Goal: Task Accomplishment & Management: Use online tool/utility

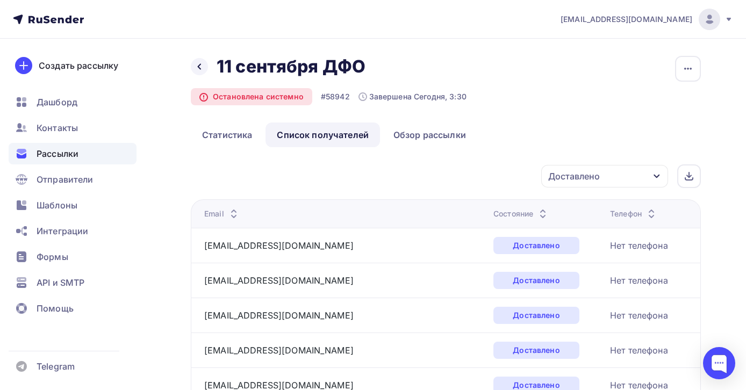
click at [71, 159] on span "Рассылки" at bounding box center [58, 153] width 42 height 13
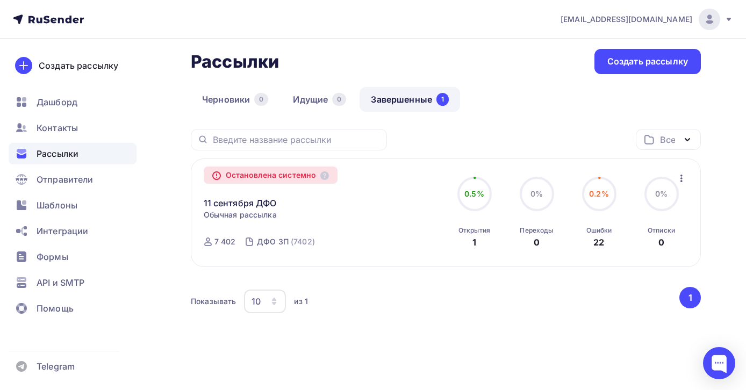
scroll to position [49, 0]
click at [267, 175] on div "Остановлена системно" at bounding box center [271, 175] width 134 height 17
click at [225, 204] on link "11 сентября ДФО" at bounding box center [240, 203] width 73 height 13
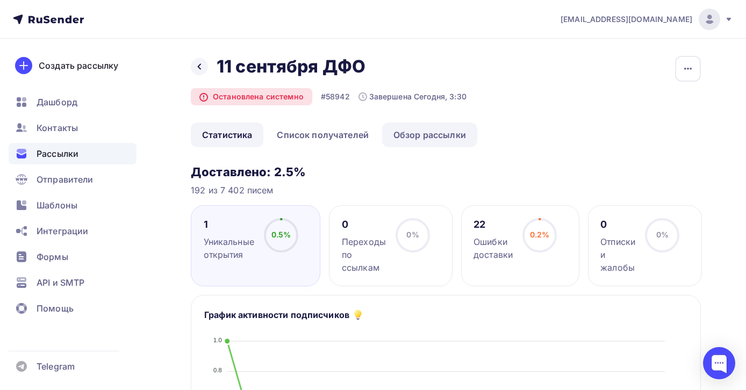
click at [412, 129] on link "Обзор рассылки" at bounding box center [429, 134] width 95 height 25
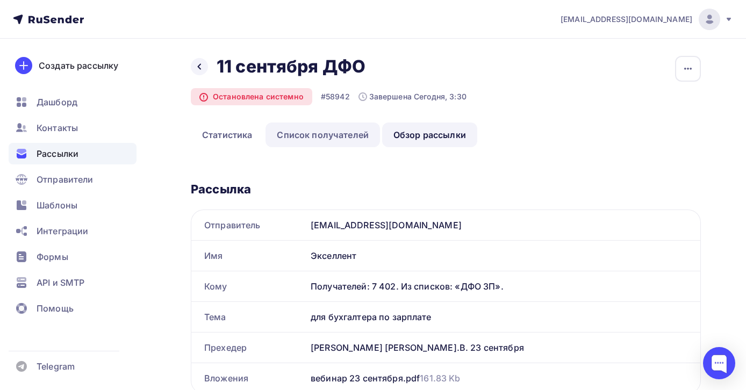
click at [344, 134] on link "Список получателей" at bounding box center [322, 134] width 114 height 25
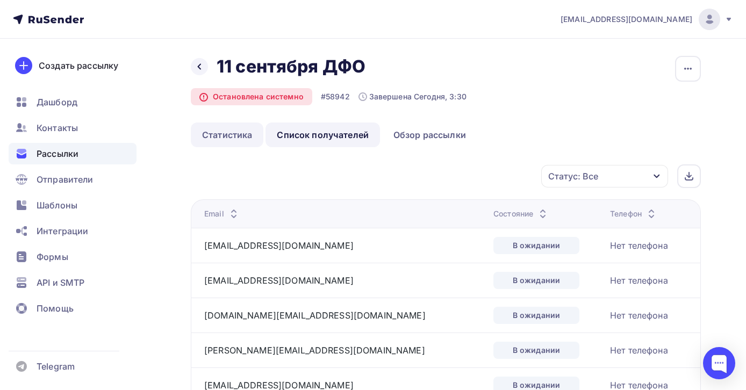
click at [244, 132] on link "Статистика" at bounding box center [227, 134] width 73 height 25
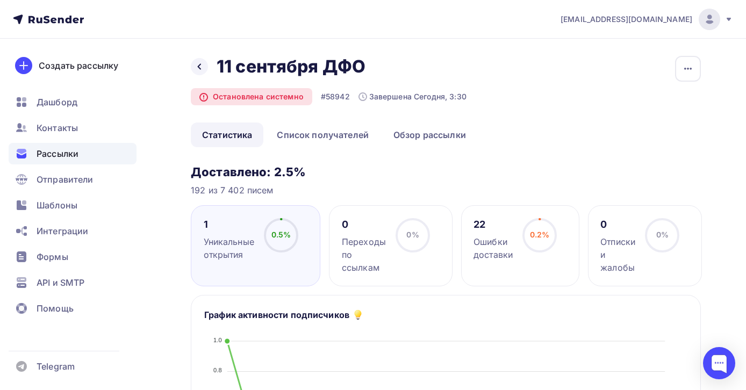
click at [274, 234] on span "0.5%" at bounding box center [281, 234] width 20 height 9
click at [214, 235] on div "1 Уникальные открытия" at bounding box center [229, 239] width 50 height 43
click at [206, 225] on div "1" at bounding box center [229, 224] width 50 height 13
click at [228, 250] on div "Уникальные открытия" at bounding box center [229, 248] width 50 height 26
click at [719, 362] on div at bounding box center [719, 363] width 32 height 32
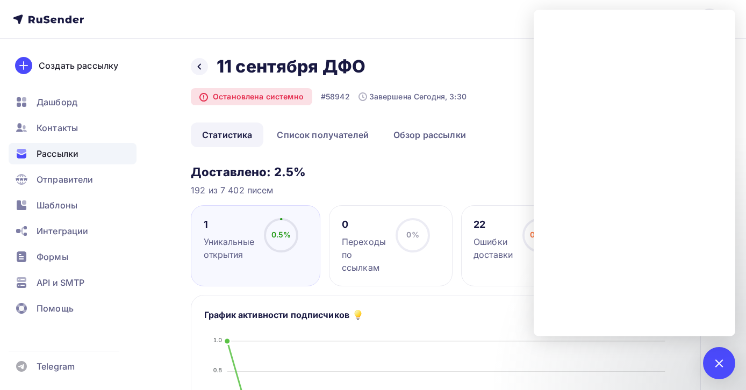
click at [482, 56] on div "Назад 11 сентября ДФО 11 сентября ДФО Остановлена системно #58942 Завершена Сег…" at bounding box center [446, 89] width 510 height 67
click at [723, 355] on div "1" at bounding box center [719, 363] width 32 height 32
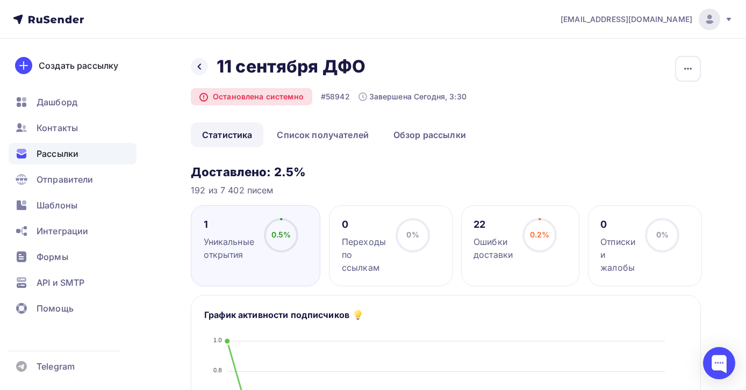
click at [66, 160] on span "Рассылки" at bounding box center [58, 153] width 42 height 13
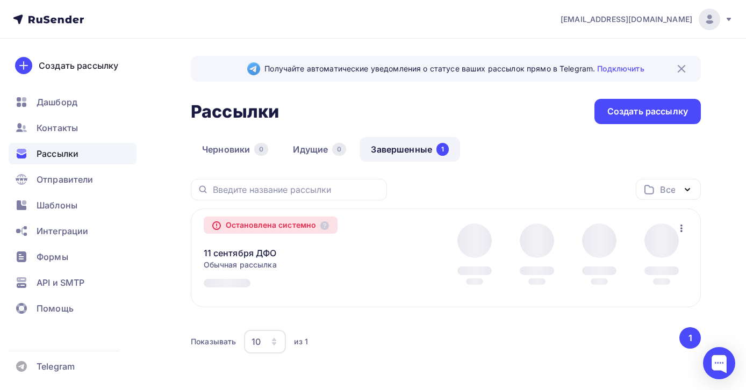
click at [428, 153] on link "Завершенные 1" at bounding box center [409, 149] width 100 height 25
click at [400, 148] on link "Завершенные 1" at bounding box center [409, 149] width 100 height 25
click at [680, 227] on icon "button" at bounding box center [681, 228] width 13 height 13
click at [598, 178] on div "Черновики 0 Идущие 0 Завершенные 1" at bounding box center [446, 158] width 510 height 42
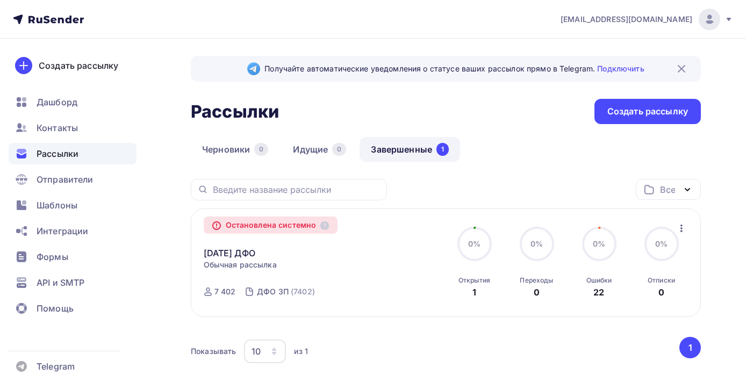
click at [680, 230] on icon "button" at bounding box center [681, 228] width 13 height 13
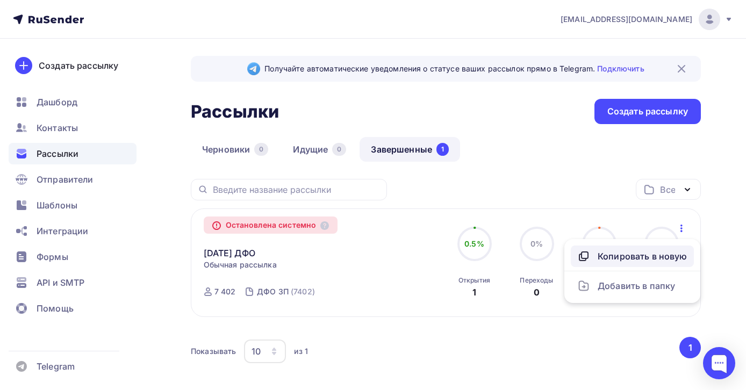
click at [647, 255] on div "Копировать в новую" at bounding box center [632, 256] width 110 height 13
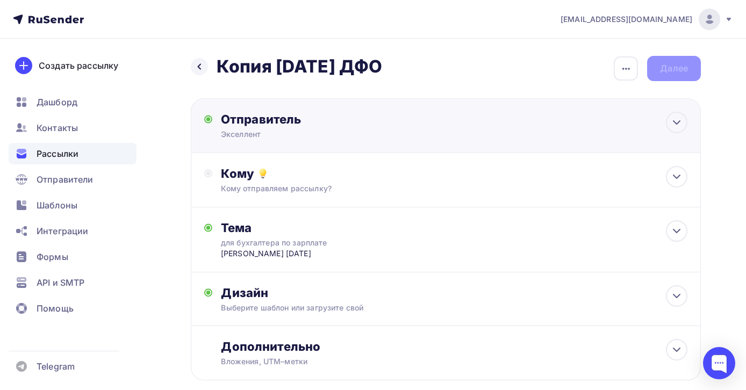
click at [331, 126] on div "Отправитель" at bounding box center [337, 119] width 233 height 15
type input "Экселлент"
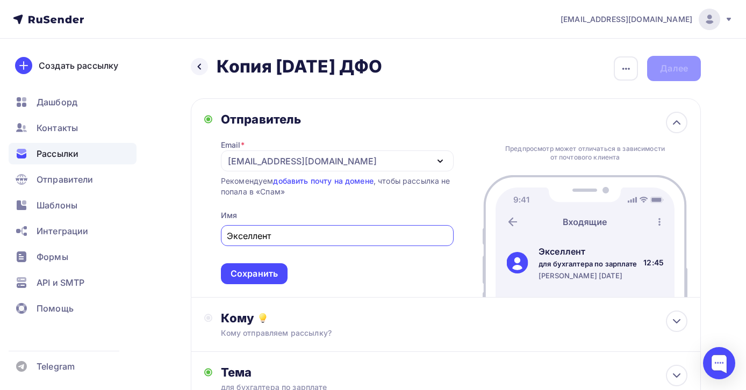
click at [249, 163] on div "[EMAIL_ADDRESS][DOMAIN_NAME]" at bounding box center [302, 161] width 149 height 13
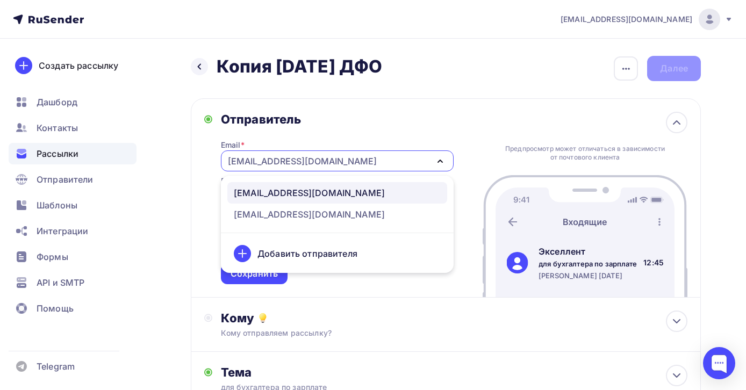
click at [282, 253] on div "Добавить отправителя" at bounding box center [307, 253] width 100 height 13
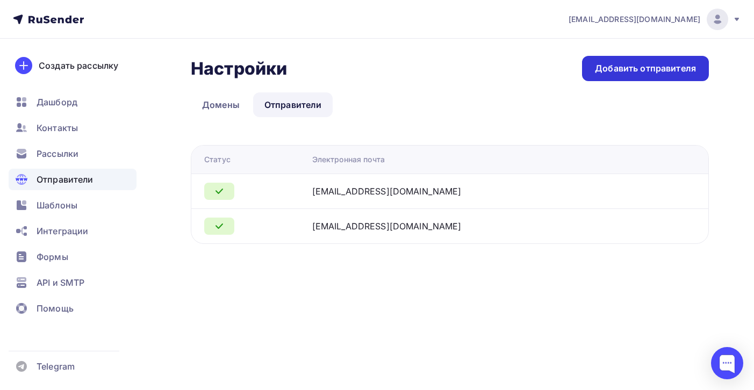
click at [661, 69] on div "Добавить отправителя" at bounding box center [645, 68] width 101 height 12
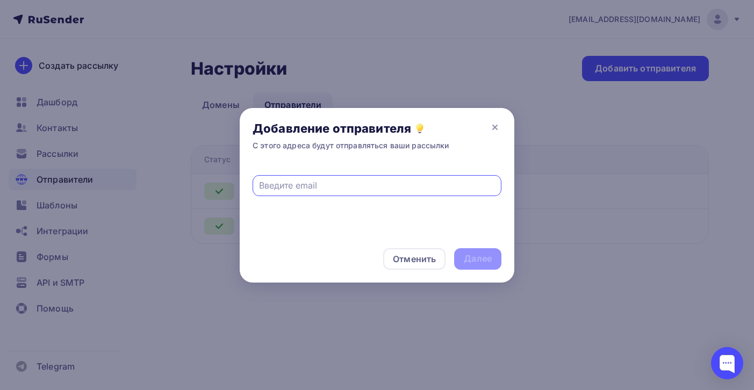
paste input "office@excellent-seminary.com"
type input "office@excellent-seminary.com"
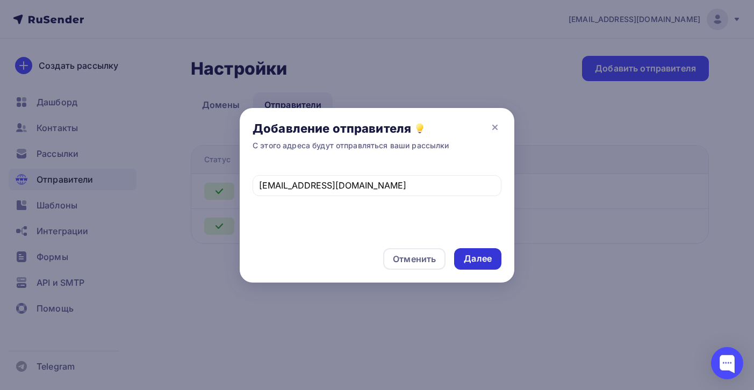
click at [478, 260] on div "Далее" at bounding box center [478, 258] width 28 height 12
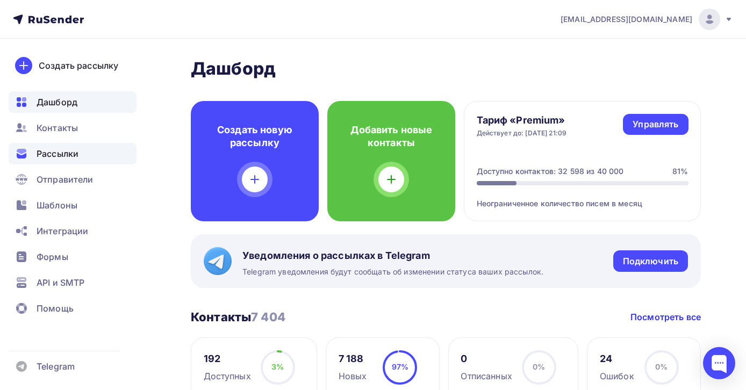
click at [63, 157] on span "Рассылки" at bounding box center [58, 153] width 42 height 13
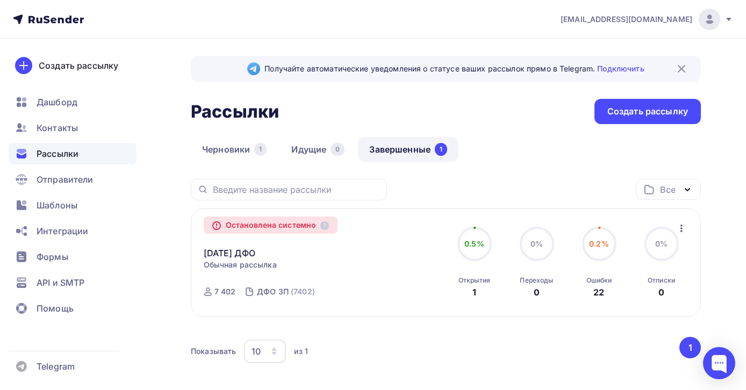
click at [680, 228] on icon "button" at bounding box center [681, 229] width 2 height 8
click at [646, 257] on div "Копировать в новую" at bounding box center [632, 256] width 110 height 13
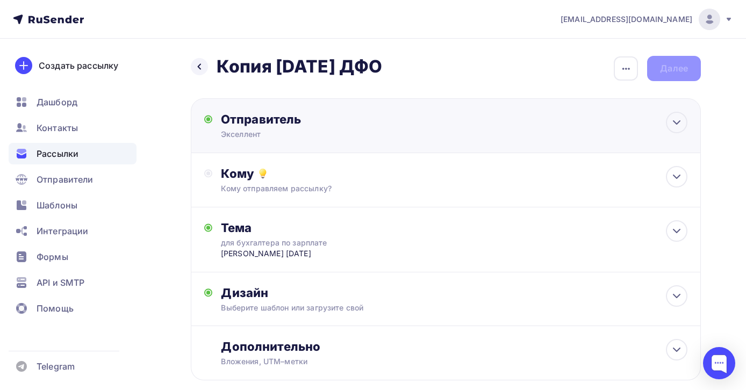
click at [337, 129] on div "Экселлент" at bounding box center [326, 134] width 210 height 11
type input "Экселлент"
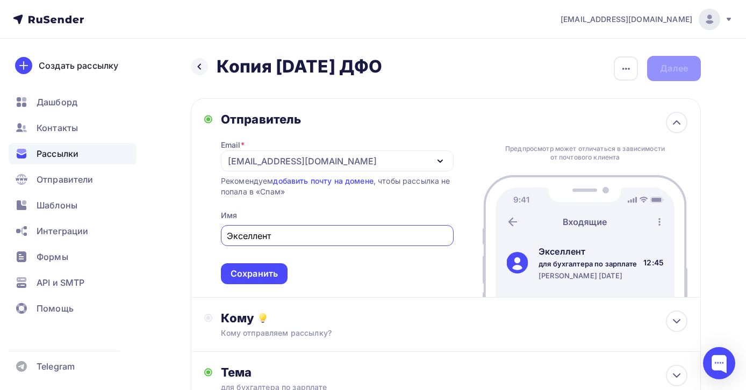
click at [372, 163] on div "[EMAIL_ADDRESS][DOMAIN_NAME]" at bounding box center [337, 160] width 233 height 21
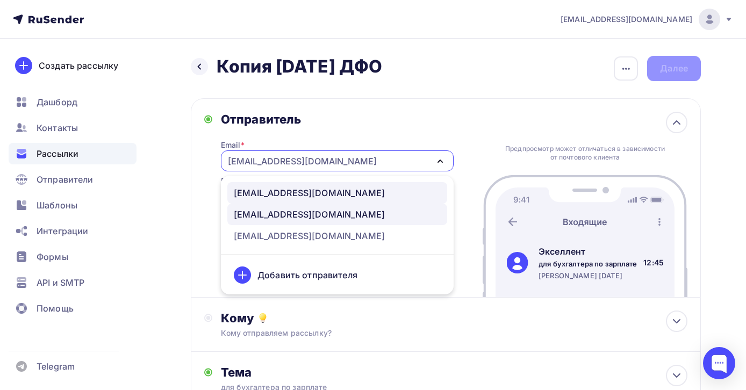
click at [306, 197] on div "office@excellent-seminary.com" at bounding box center [309, 192] width 151 height 13
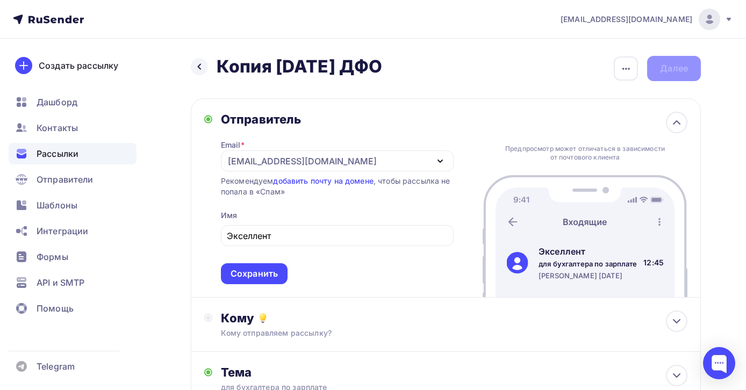
click at [312, 213] on div "Email * office@excellent-seminary.com office@excellent-seminary.com sales@excel…" at bounding box center [337, 205] width 233 height 157
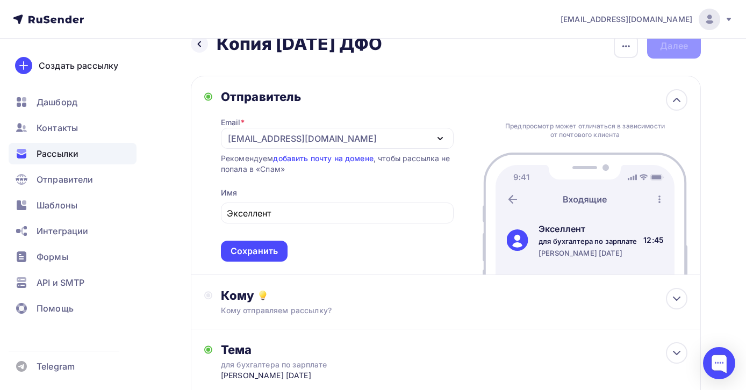
scroll to position [26, 0]
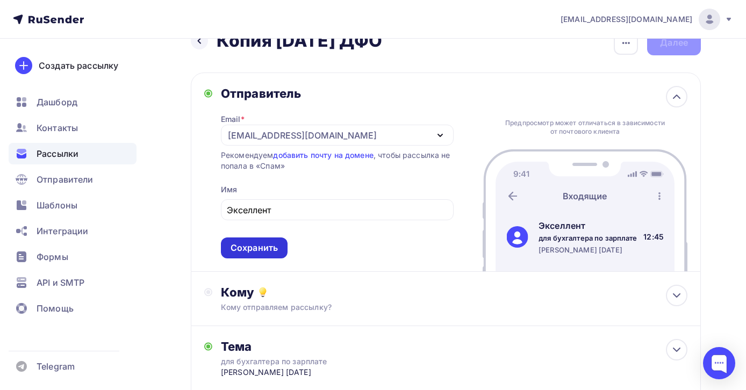
click at [271, 249] on div "Сохранить" at bounding box center [253, 248] width 47 height 12
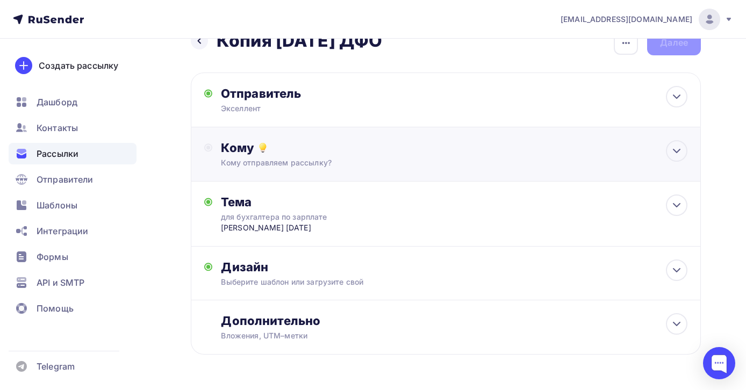
click at [321, 150] on div "Кому" at bounding box center [454, 147] width 466 height 15
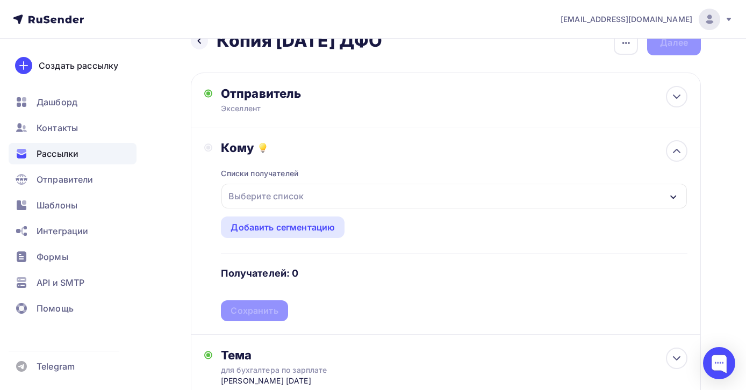
click at [171, 114] on div "Назад Копия 11 сентября ДФО Копия 11 сентября ДФО Закончить позже Переименовать…" at bounding box center [373, 295] width 746 height 564
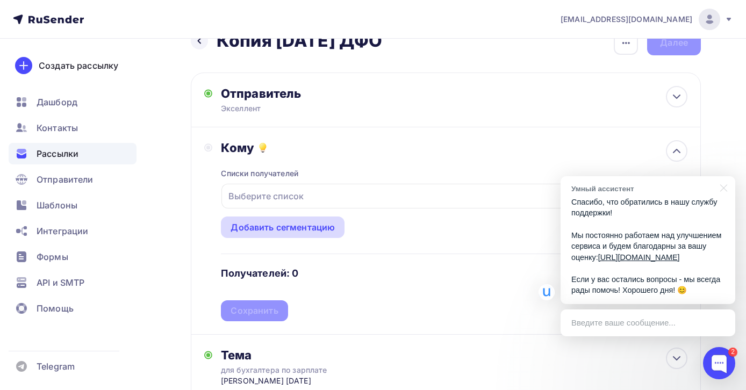
click at [315, 227] on div "Добавить сегментацию" at bounding box center [282, 227] width 104 height 13
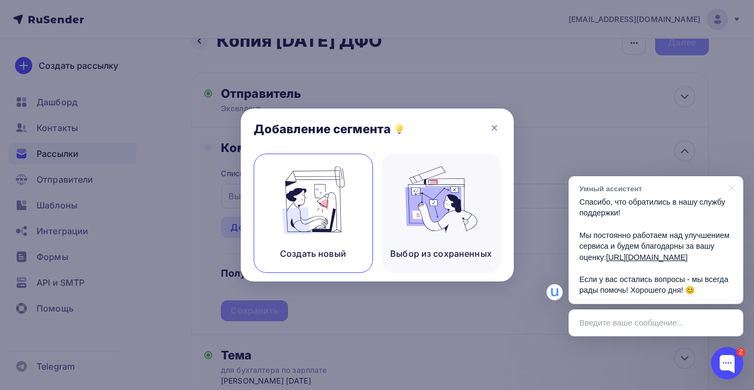
click at [335, 188] on img at bounding box center [313, 201] width 72 height 68
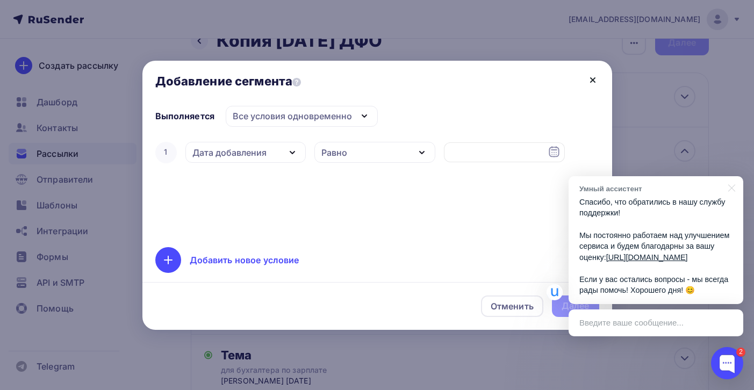
click at [595, 80] on icon at bounding box center [592, 80] width 13 height 13
